Goal: Transaction & Acquisition: Purchase product/service

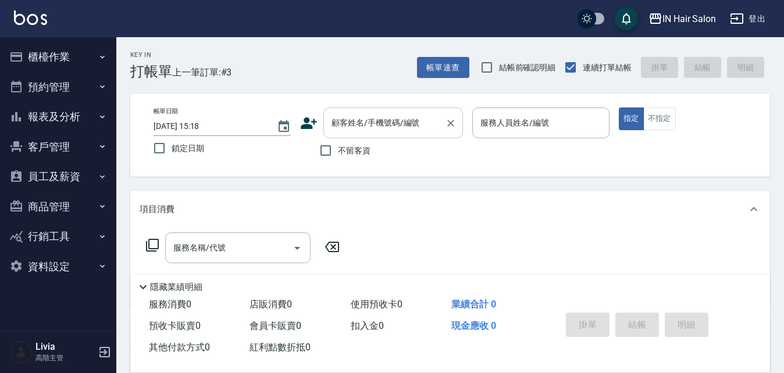
click at [344, 113] on input "顧客姓名/手機號碼/編號" at bounding box center [385, 123] width 112 height 20
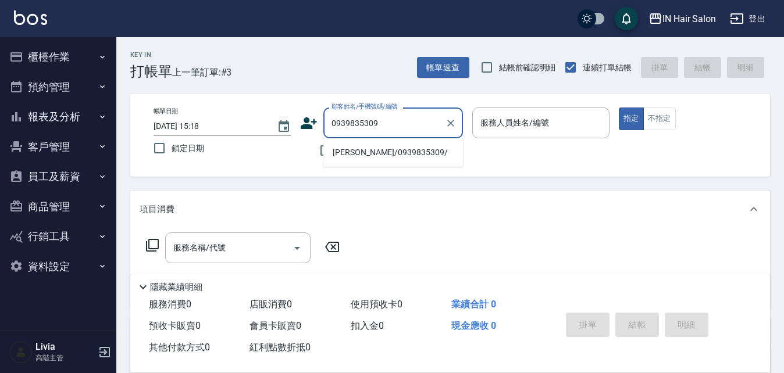
click at [347, 153] on li "[PERSON_NAME]/0939835309/" at bounding box center [393, 152] width 140 height 19
type input "[PERSON_NAME]/0939835309/"
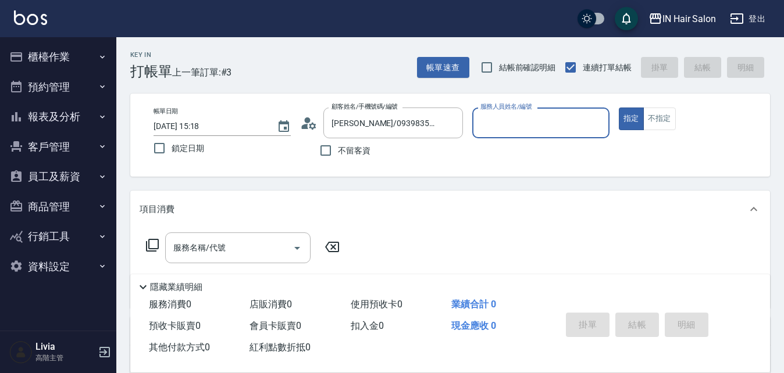
type input "8號店長Livia-8"
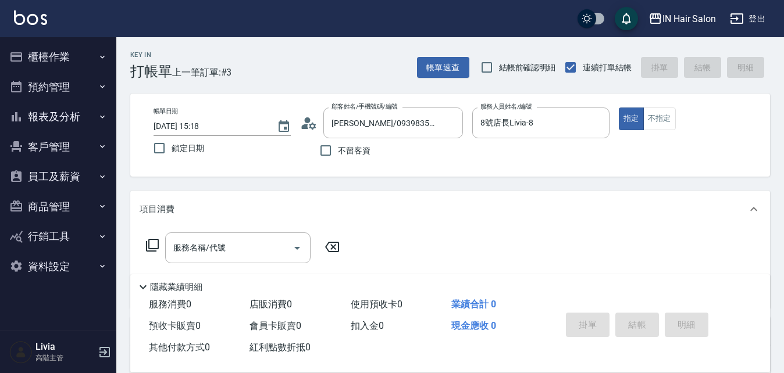
click at [147, 244] on icon at bounding box center [152, 245] width 13 height 13
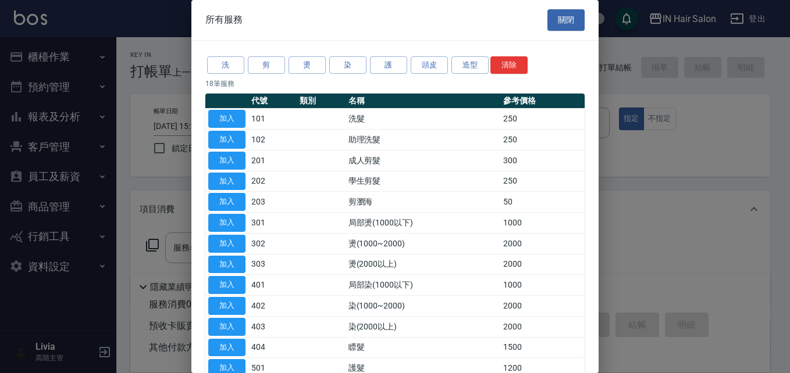
drag, startPoint x: 238, startPoint y: 117, endPoint x: 249, endPoint y: 140, distance: 25.8
click at [238, 119] on button "加入" at bounding box center [226, 119] width 37 height 18
type input "洗髮(101)"
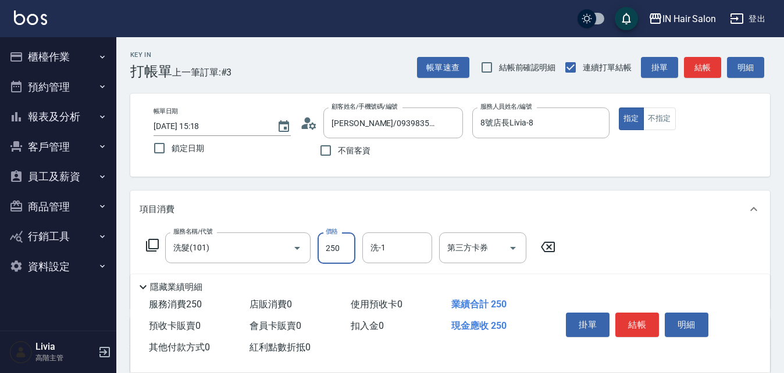
click at [348, 245] on input "250" at bounding box center [337, 248] width 38 height 31
type input "300"
drag, startPoint x: 594, startPoint y: 255, endPoint x: 535, endPoint y: 231, distance: 63.7
click at [594, 254] on div "服務名稱/代號 洗髮(101) 服務名稱/代號 價格 300 價格 洗-1 洗-1 第三方卡券 第三方卡券" at bounding box center [450, 268] width 640 height 81
click at [387, 250] on input "洗-1" at bounding box center [397, 248] width 59 height 20
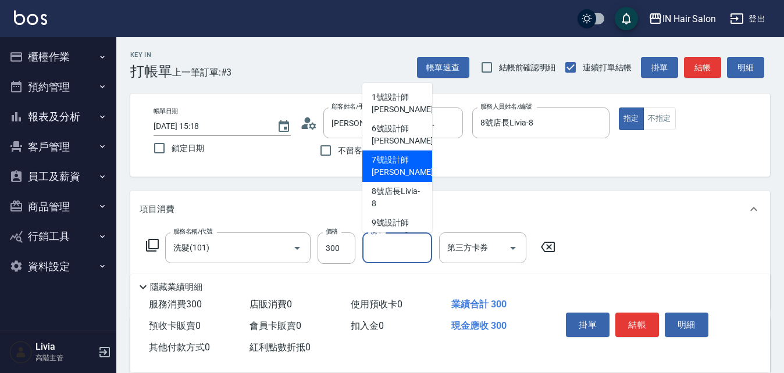
click at [398, 159] on span "7號設計師[PERSON_NAME] -7" at bounding box center [406, 166] width 69 height 24
type input "7號設計師[PERSON_NAME]-7"
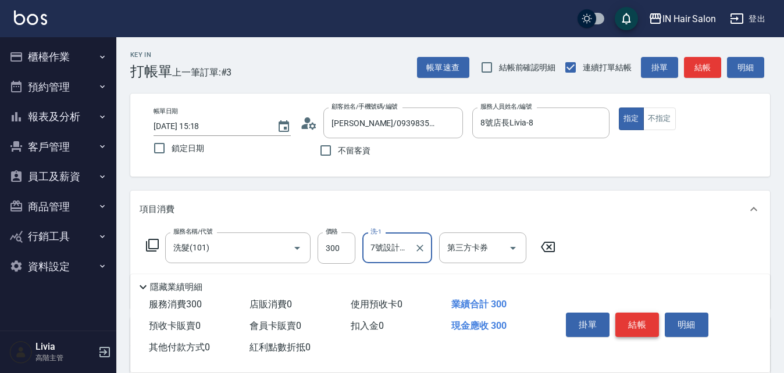
click at [635, 323] on button "結帳" at bounding box center [637, 325] width 44 height 24
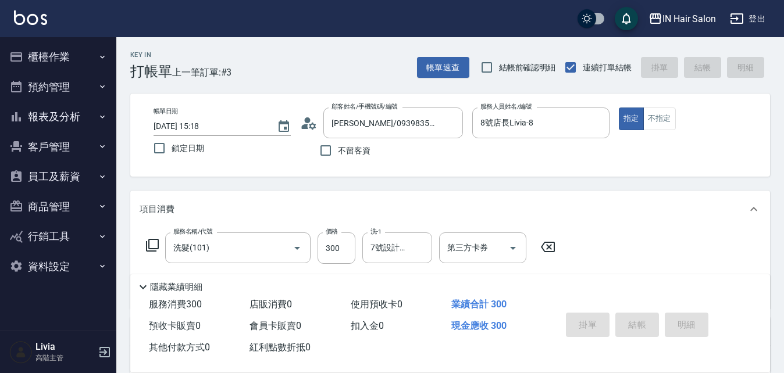
type input "[DATE] 17:01"
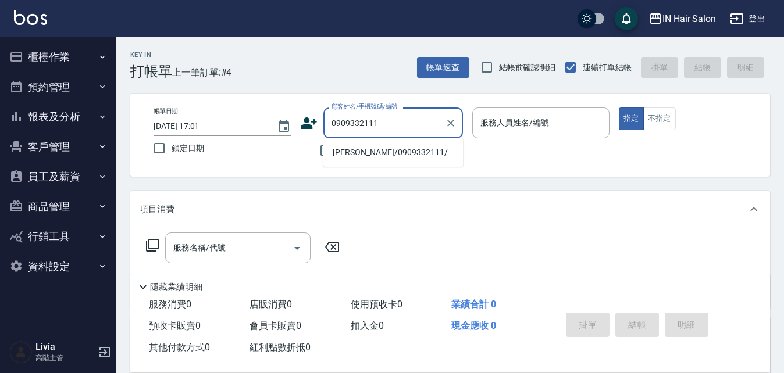
click at [340, 154] on li "[PERSON_NAME]/0909332111/" at bounding box center [393, 152] width 140 height 19
type input "[PERSON_NAME]/0909332111/"
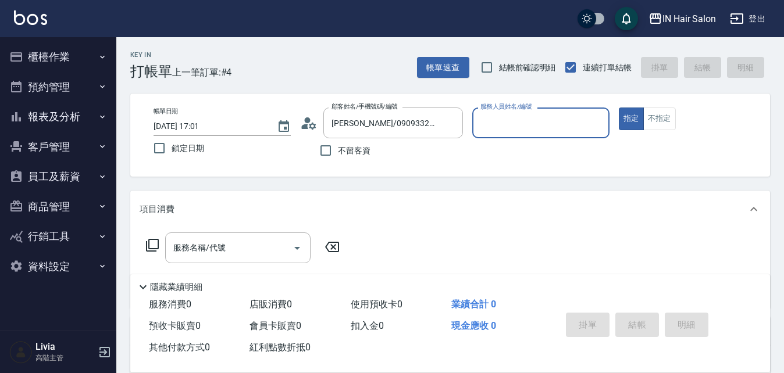
type input "7號設計師[PERSON_NAME]-7"
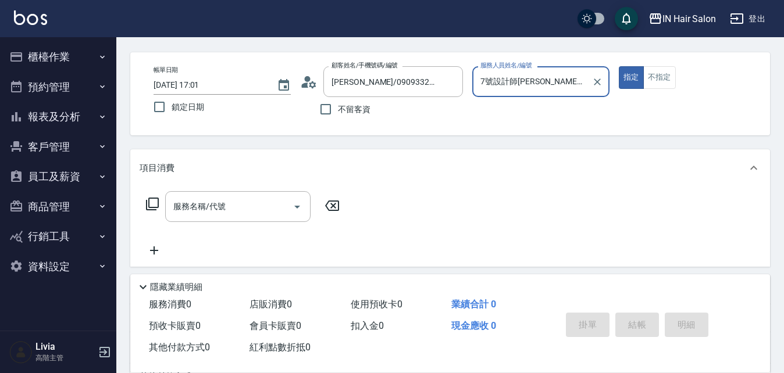
scroll to position [174, 0]
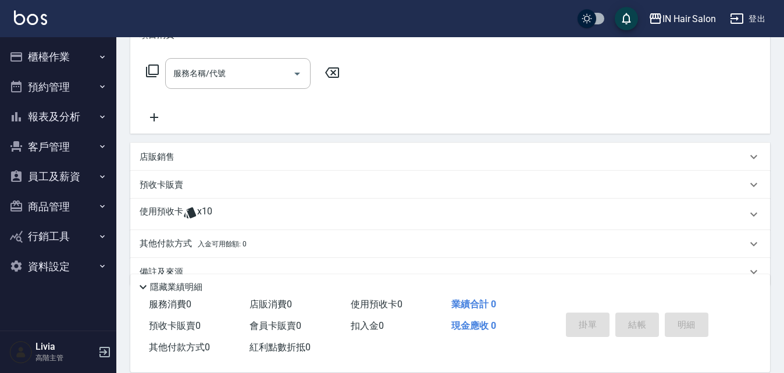
click at [155, 213] on p "使用預收卡" at bounding box center [162, 214] width 44 height 17
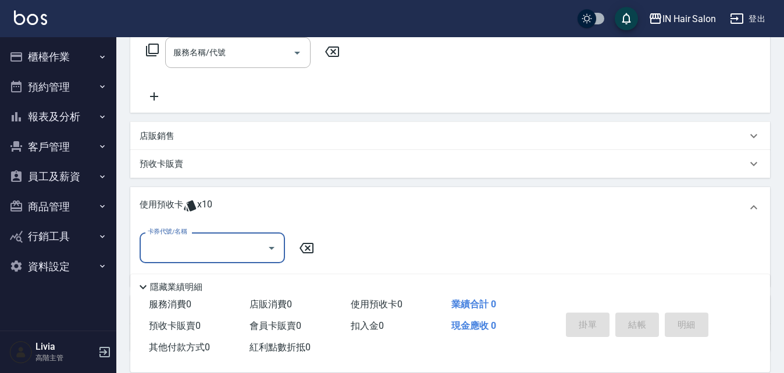
scroll to position [233, 0]
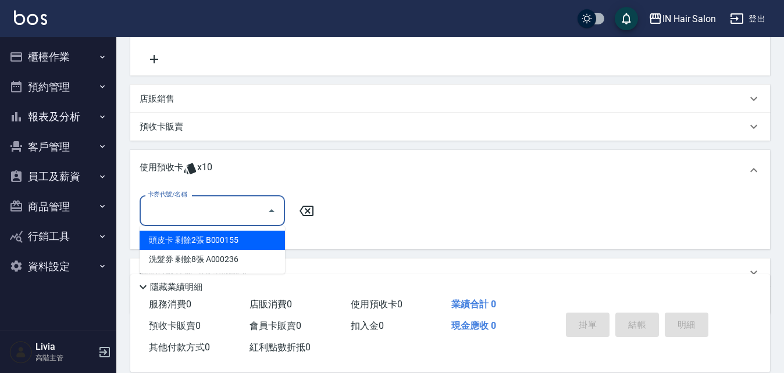
click at [176, 206] on input "卡券代號/名稱" at bounding box center [203, 211] width 117 height 20
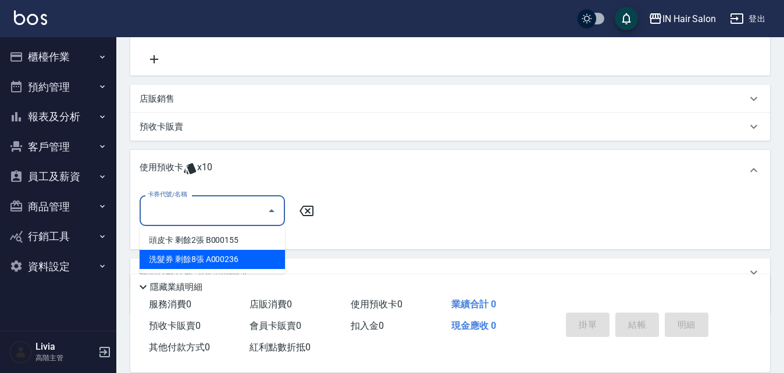
click at [198, 262] on div "洗髮券 剩餘8張 A000236" at bounding box center [212, 259] width 145 height 19
type input "洗髮券 A000236"
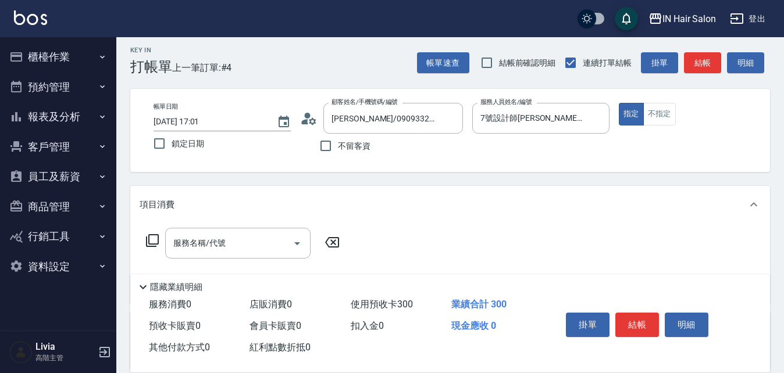
scroll to position [0, 0]
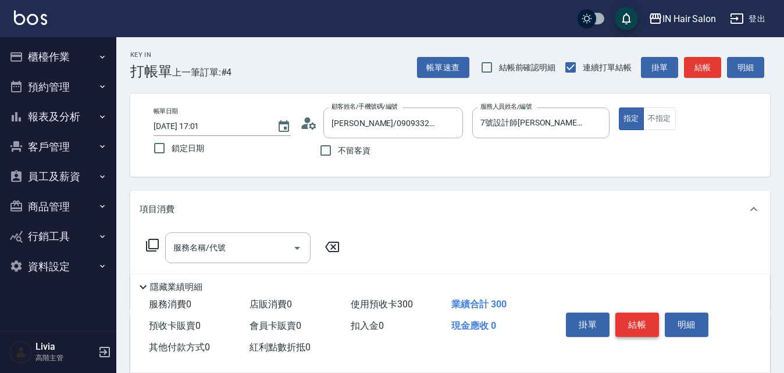
click at [637, 315] on button "結帳" at bounding box center [637, 325] width 44 height 24
